Goal: Use online tool/utility: Utilize a website feature to perform a specific function

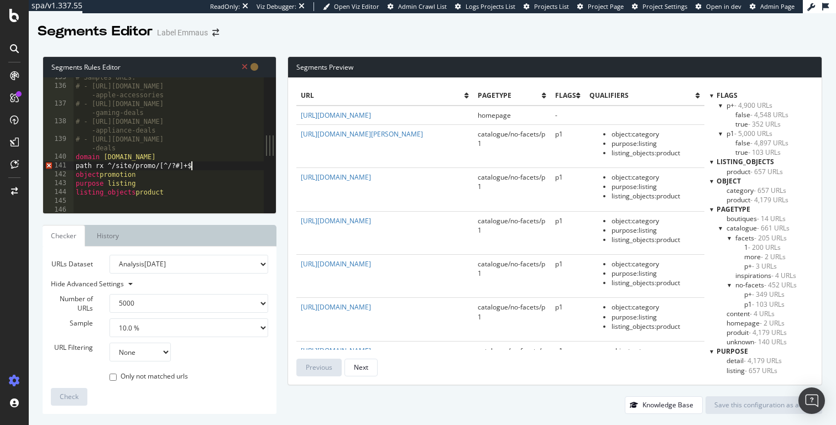
select select "5000"
select select "10"
click at [163, 30] on div "Label Emmaus" at bounding box center [182, 32] width 51 height 11
drag, startPoint x: 299, startPoint y: 67, endPoint x: 390, endPoint y: 67, distance: 91.3
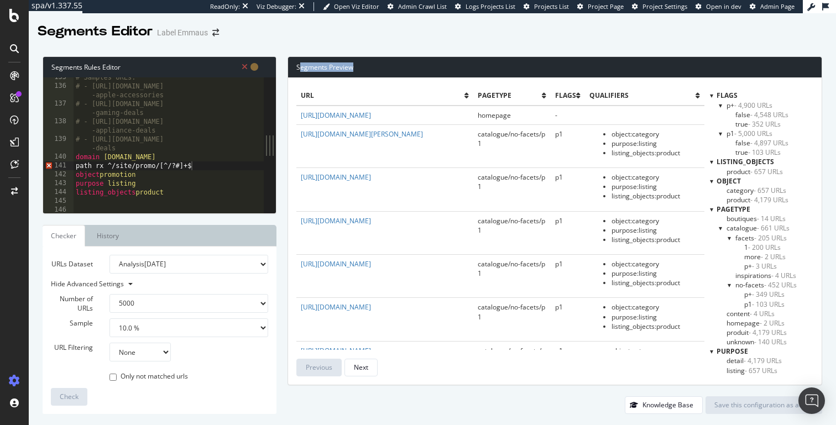
click at [390, 67] on div "Segments Preview" at bounding box center [555, 67] width 534 height 21
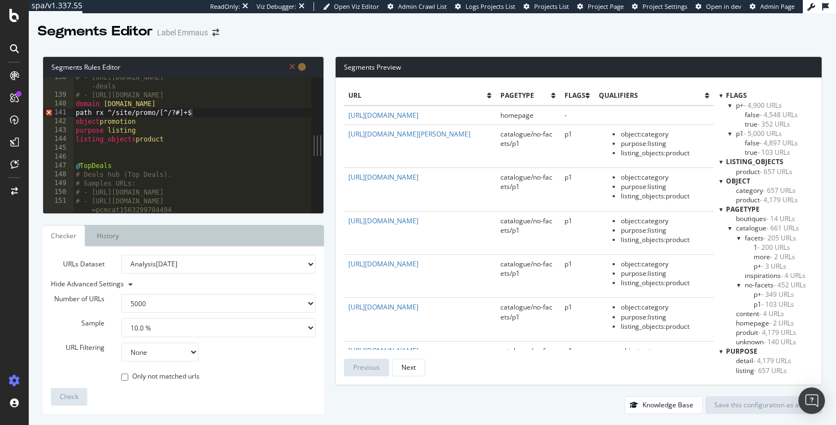
scroll to position [1712, 0]
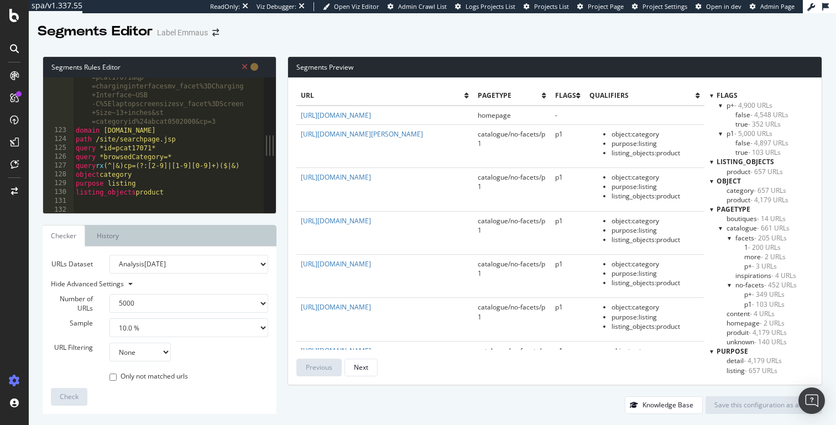
drag, startPoint x: 272, startPoint y: 130, endPoint x: 245, endPoint y: 141, distance: 29.3
click at [245, 141] on div "path rx ^/site/promo/[^/?#]+$ 122 123 124 125 126 127 128 129 130 131 132 133 1…" at bounding box center [159, 145] width 233 height 136
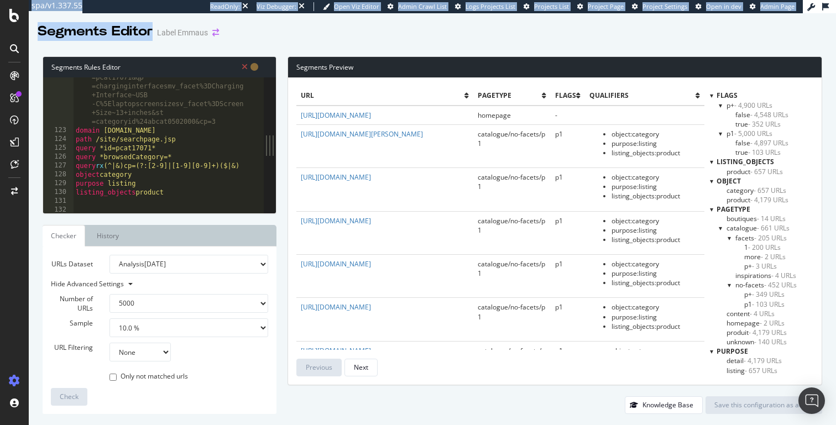
click at [267, 31] on div "spa/v1.337.55 ReadOnly: Viz Debugger: Open Viz Editor Admin Crawl List Logs Pro…" at bounding box center [418, 212] width 836 height 425
click at [373, 19] on div "Segments Editor Label [PERSON_NAME]" at bounding box center [433, 27] width 808 height 28
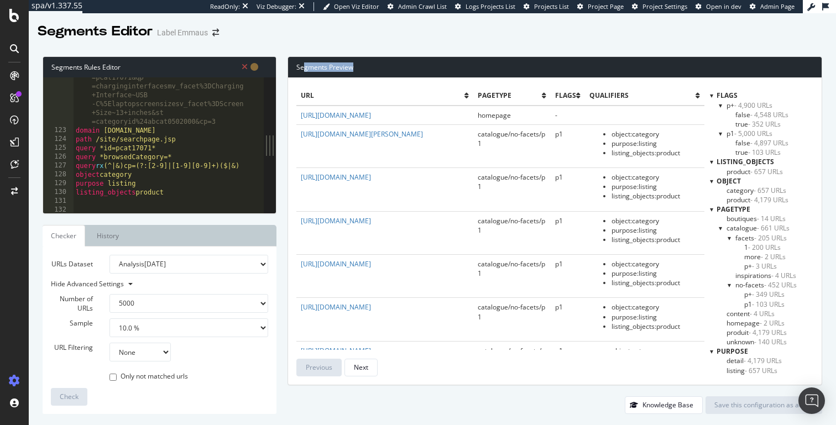
drag, startPoint x: 302, startPoint y: 67, endPoint x: 406, endPoint y: 67, distance: 104.0
click at [406, 67] on div "Segments Preview" at bounding box center [555, 67] width 534 height 21
